Goal: Task Accomplishment & Management: Manage account settings

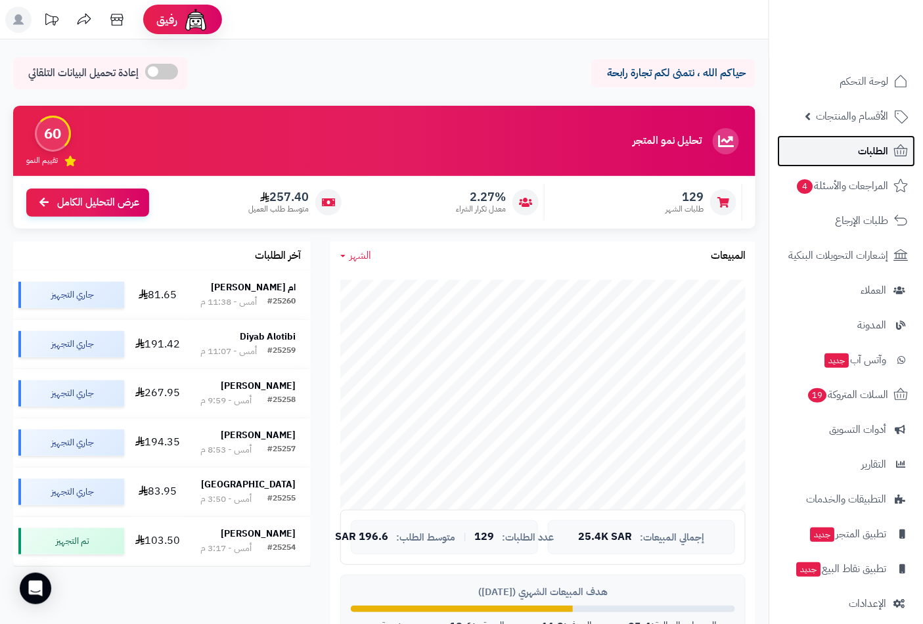
click at [886, 158] on span "الطلبات" at bounding box center [873, 151] width 30 height 18
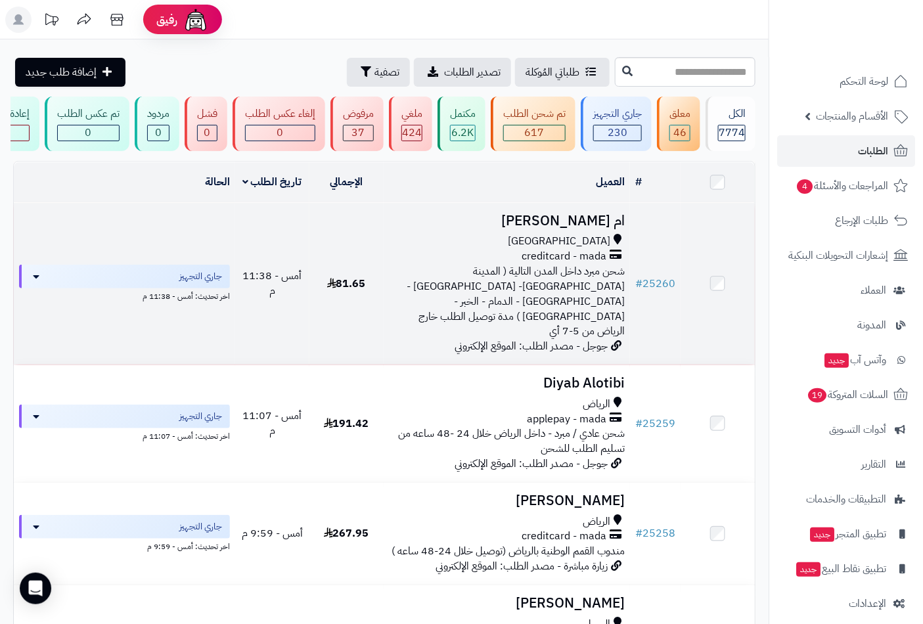
click at [557, 260] on span "creditcard - mada" at bounding box center [564, 256] width 85 height 15
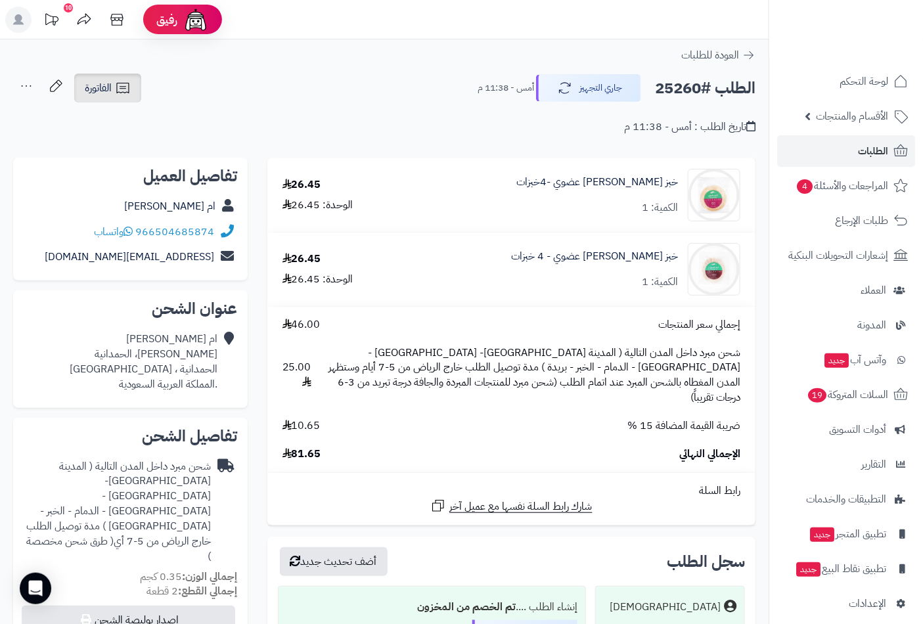
click at [91, 92] on span "الفاتورة" at bounding box center [98, 88] width 27 height 16
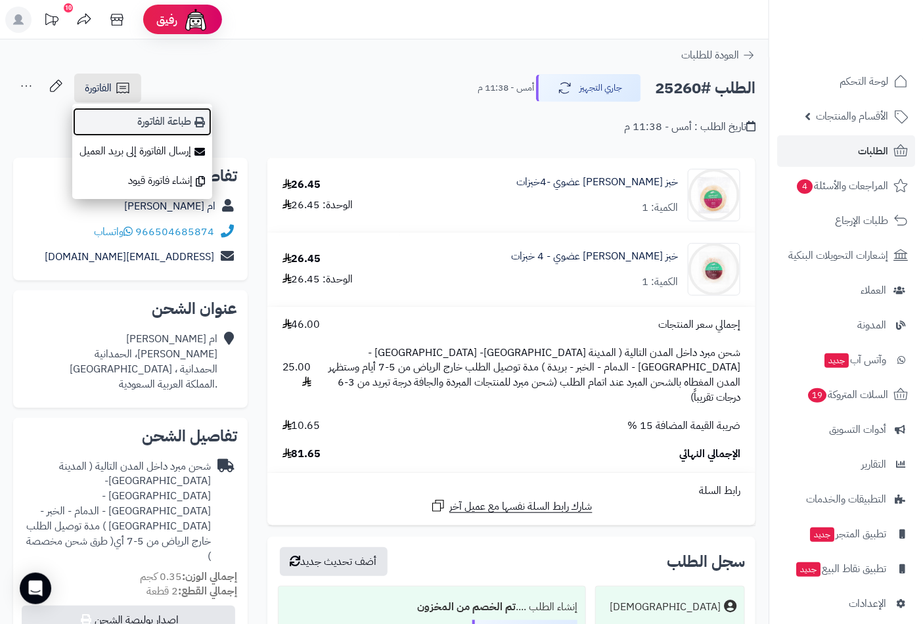
click at [153, 132] on link "طباعة الفاتورة" at bounding box center [142, 122] width 140 height 30
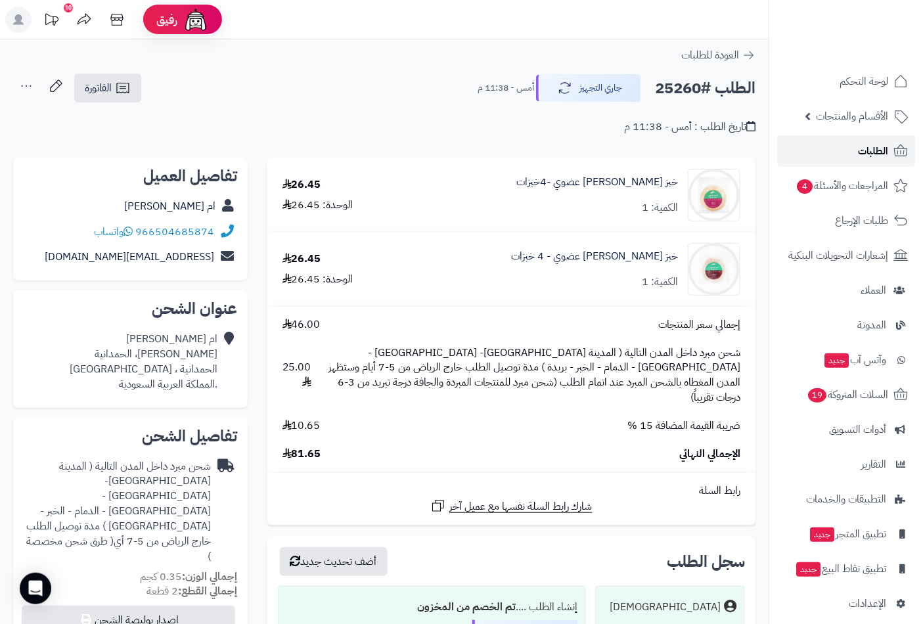
click at [868, 163] on link "الطلبات" at bounding box center [847, 151] width 138 height 32
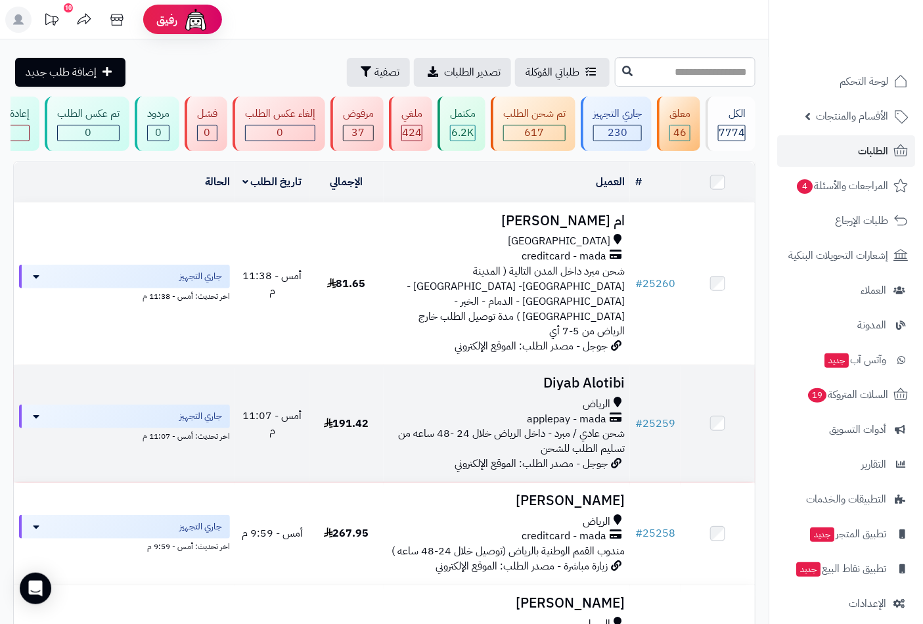
click at [605, 397] on span "الرياض" at bounding box center [597, 404] width 28 height 15
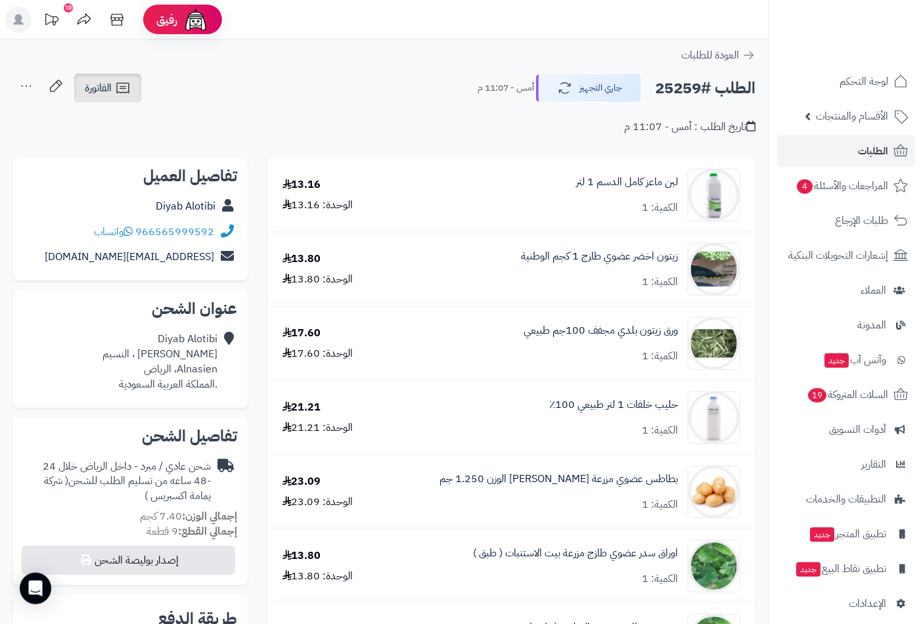
click at [110, 99] on link "الفاتورة" at bounding box center [107, 88] width 67 height 29
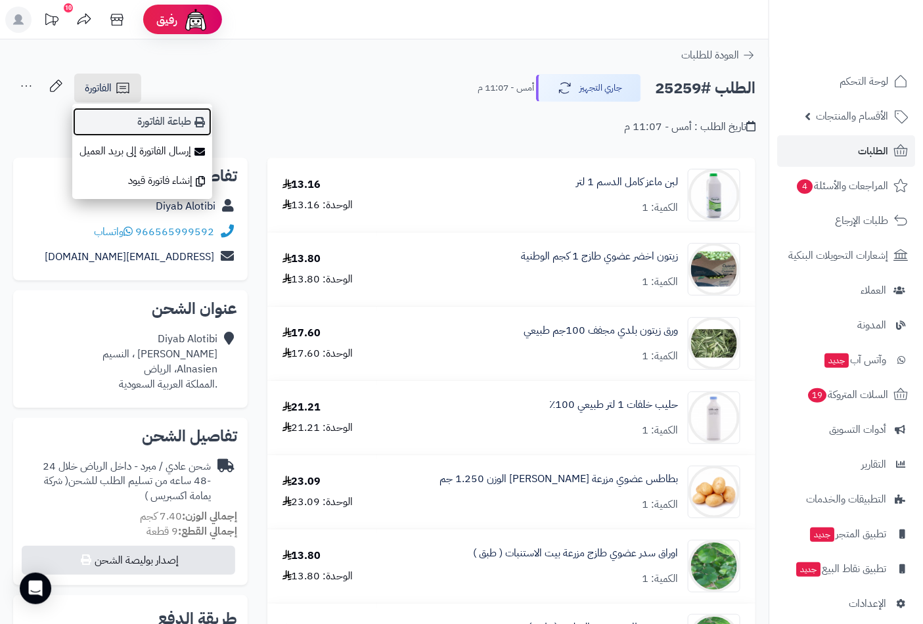
click at [182, 122] on link "طباعة الفاتورة" at bounding box center [142, 122] width 140 height 30
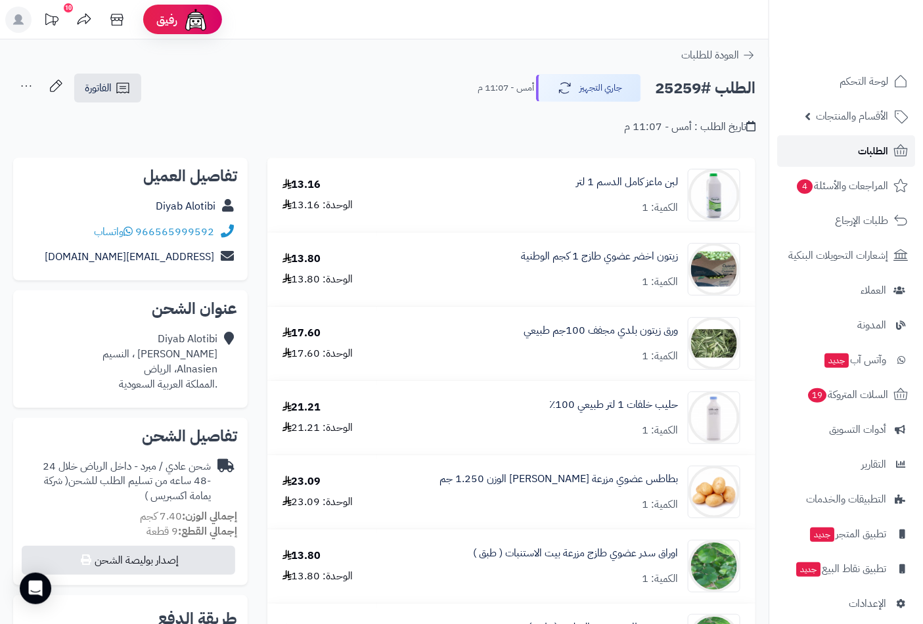
click at [843, 158] on link "الطلبات" at bounding box center [847, 151] width 138 height 32
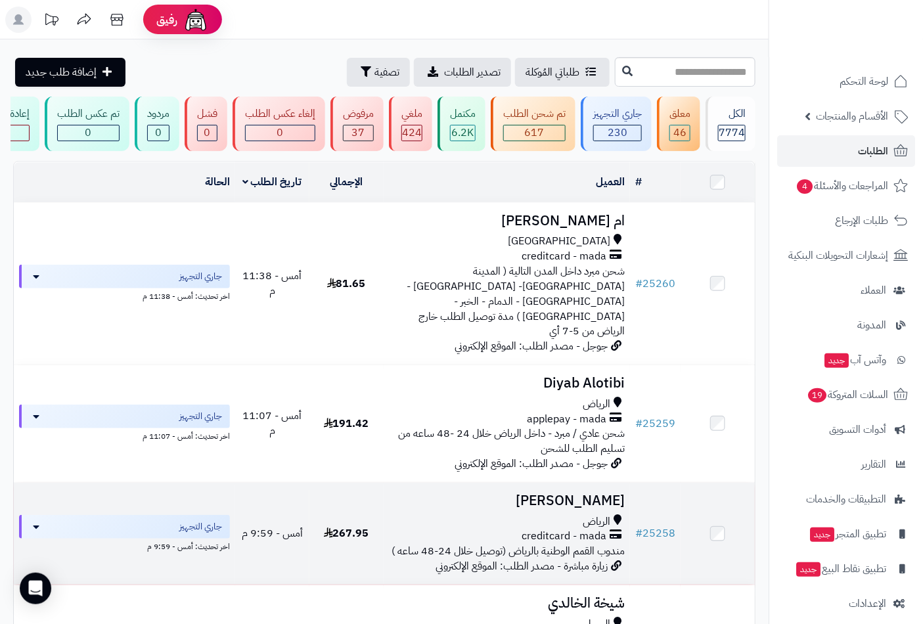
click at [566, 493] on td "[PERSON_NAME] الرياض creditcard - mada مندوب القمم الوطنية بالرياض (توصيل خلال …" at bounding box center [507, 534] width 247 height 102
click at [563, 515] on div "الرياض" at bounding box center [507, 522] width 237 height 15
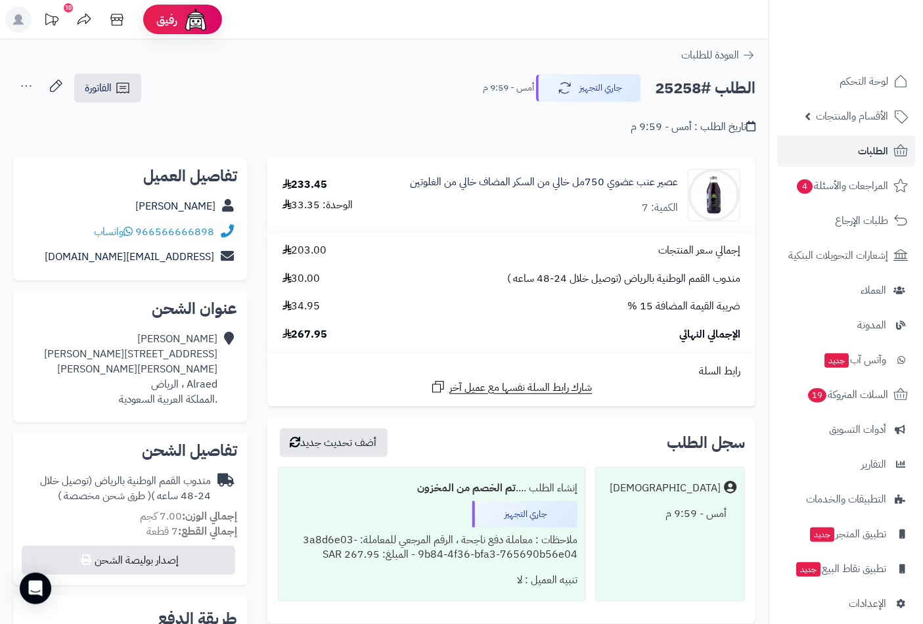
click at [84, 104] on div "تاريخ الطلب : أمس - 9:59 م" at bounding box center [384, 119] width 743 height 31
click at [103, 97] on link "الفاتورة" at bounding box center [107, 88] width 67 height 29
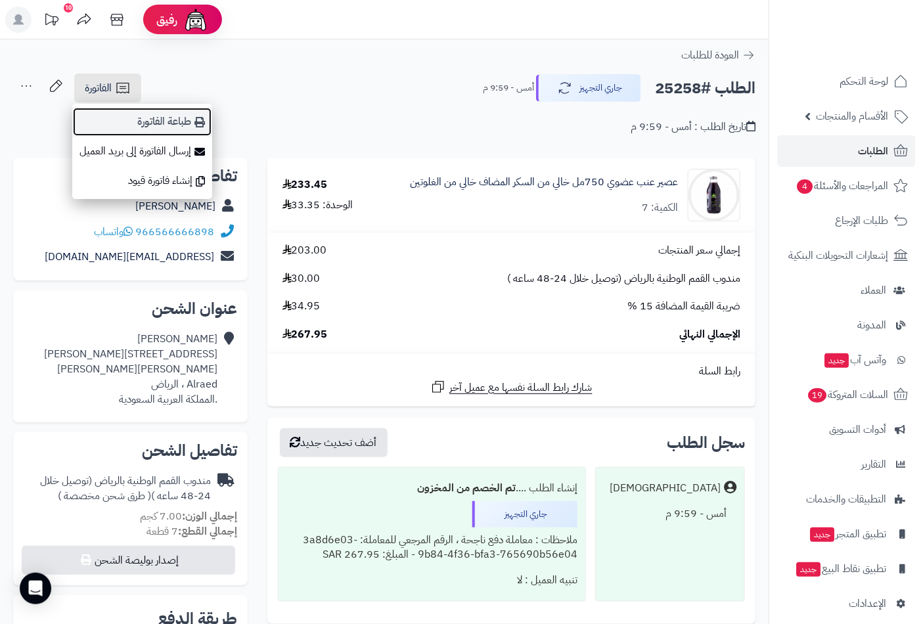
click at [152, 119] on link "طباعة الفاتورة" at bounding box center [142, 122] width 140 height 30
